Goal: Download file/media

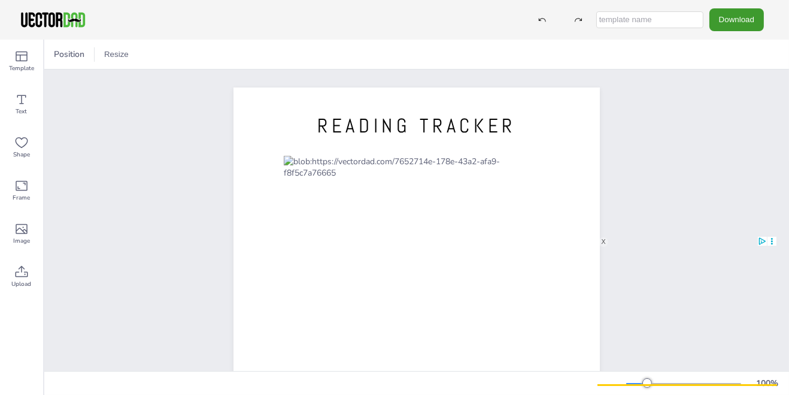
click at [602, 241] on div "X" at bounding box center [604, 242] width 10 height 10
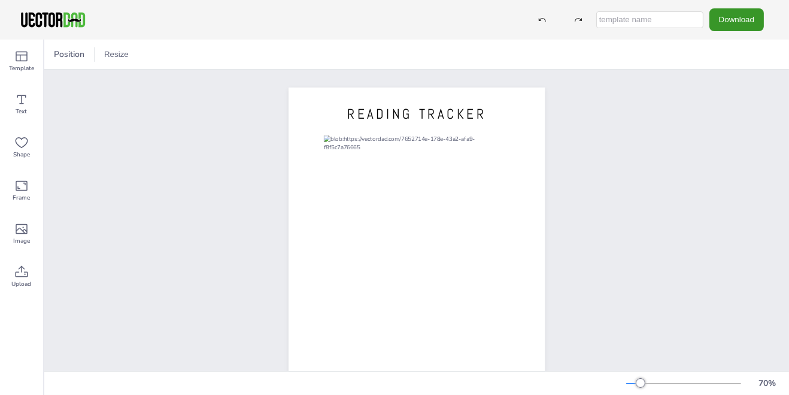
click at [735, 20] on button "Download" at bounding box center [737, 19] width 54 height 22
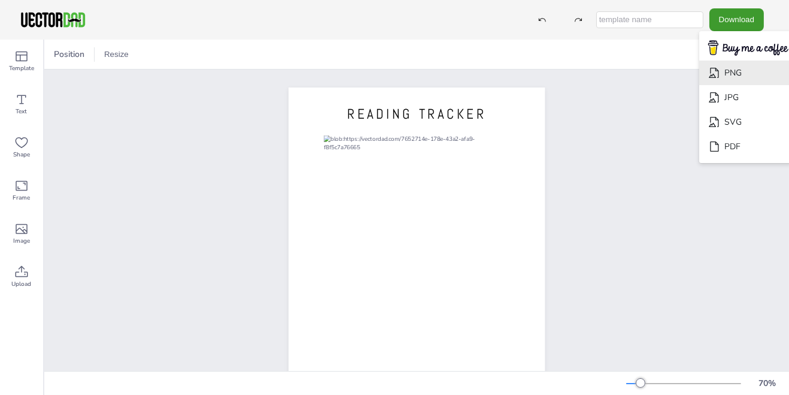
click at [721, 76] on li "PNG" at bounding box center [748, 72] width 98 height 25
